Goal: Task Accomplishment & Management: Use online tool/utility

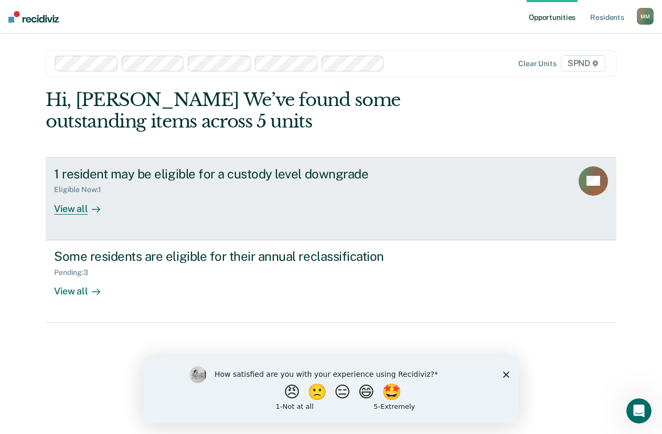
click at [69, 208] on div "View all" at bounding box center [83, 204] width 59 height 20
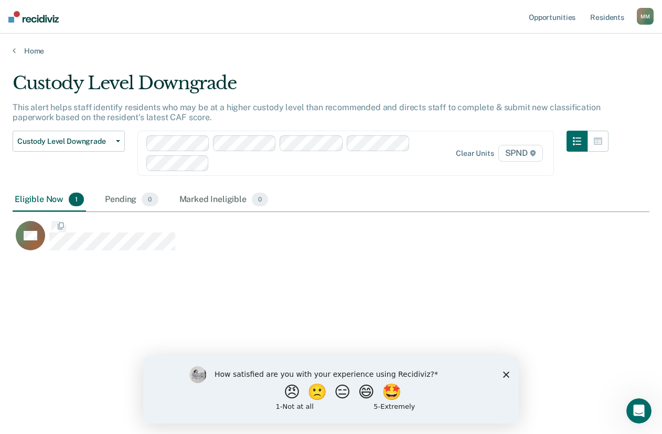
scroll to position [275, 629]
click at [119, 139] on button "Custody Level Downgrade" at bounding box center [69, 141] width 112 height 21
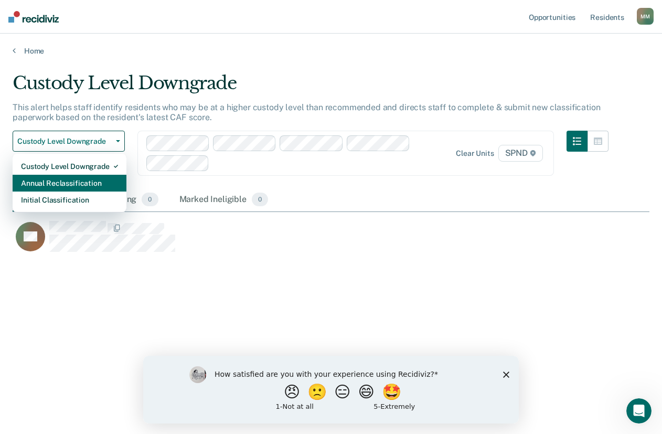
click at [81, 184] on div "Annual Reclassification" at bounding box center [69, 183] width 97 height 17
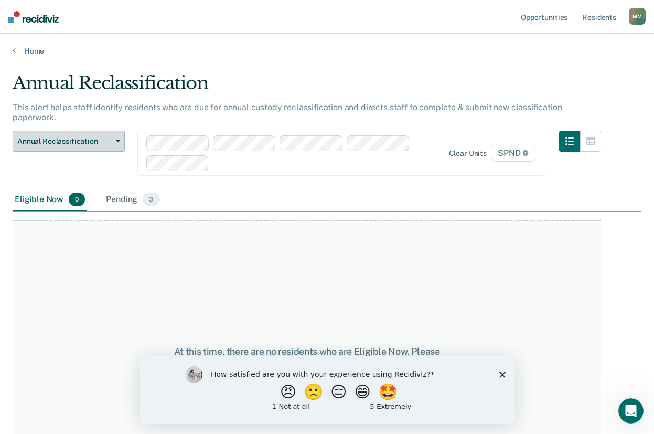
click at [114, 140] on span "button" at bounding box center [116, 141] width 8 height 2
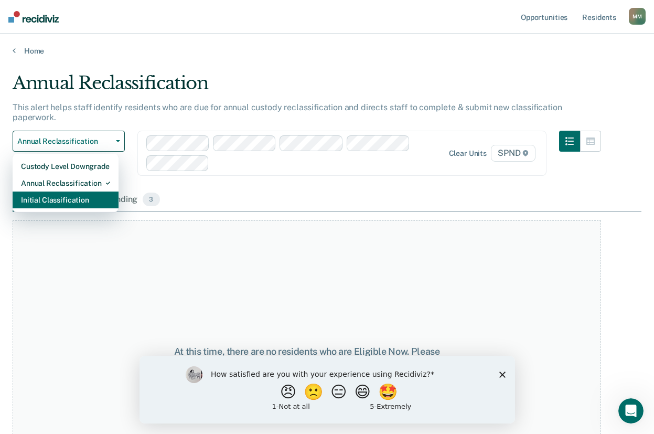
click at [69, 191] on div "Initial Classification" at bounding box center [65, 199] width 89 height 17
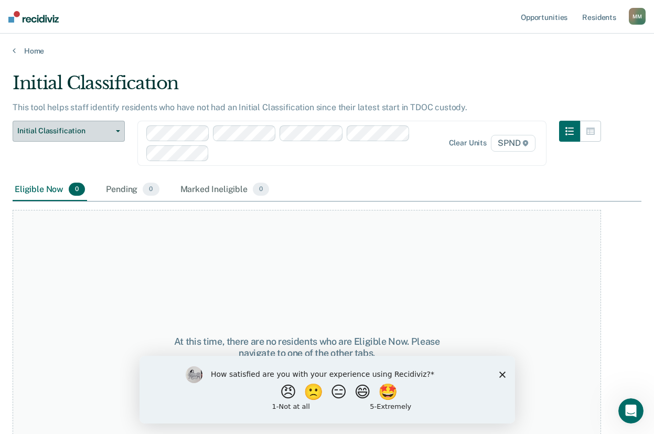
click at [119, 135] on button "Initial Classification" at bounding box center [69, 131] width 112 height 21
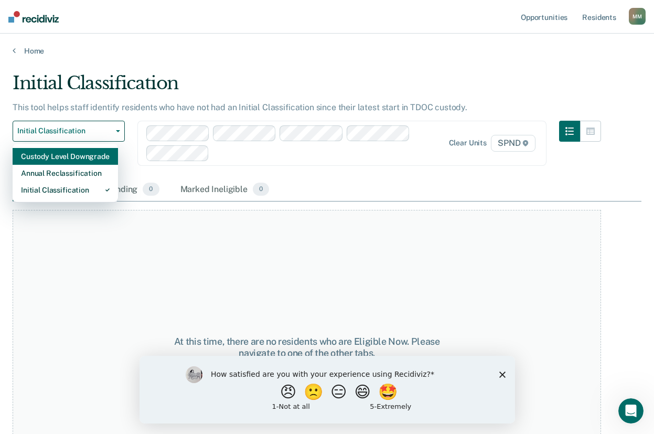
click at [82, 158] on div "Custody Level Downgrade" at bounding box center [65, 156] width 89 height 17
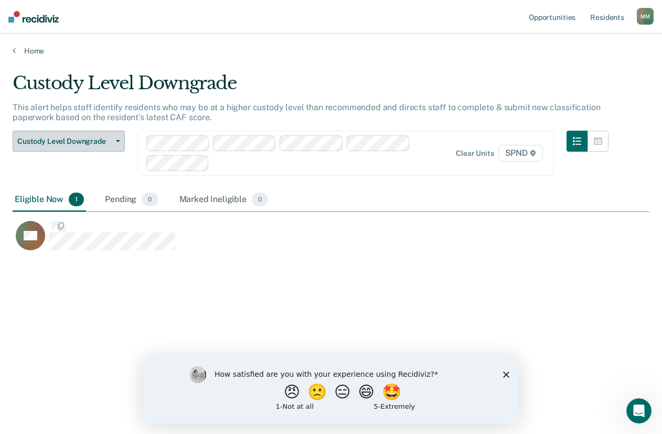
scroll to position [275, 629]
